Goal: Task Accomplishment & Management: Manage account settings

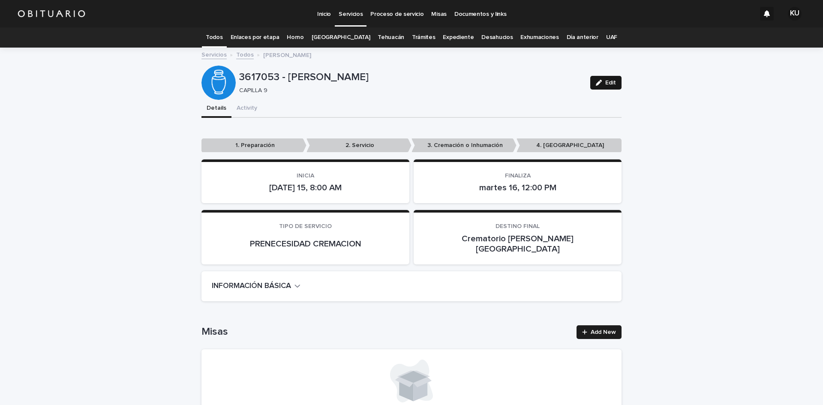
click at [608, 81] on span "Edit" at bounding box center [611, 83] width 11 height 6
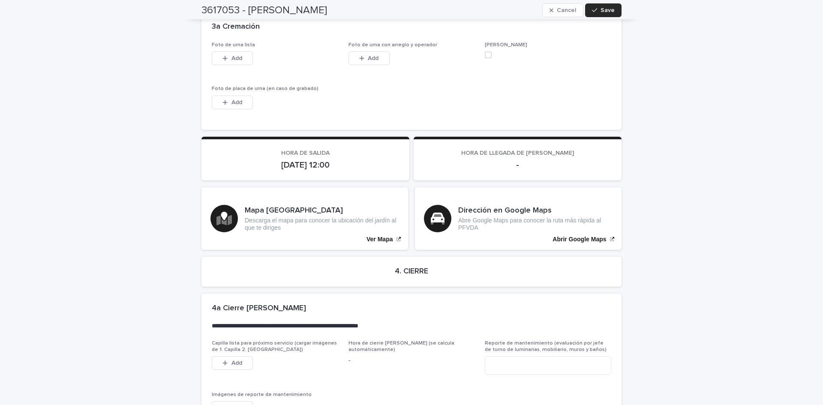
scroll to position [1764, 0]
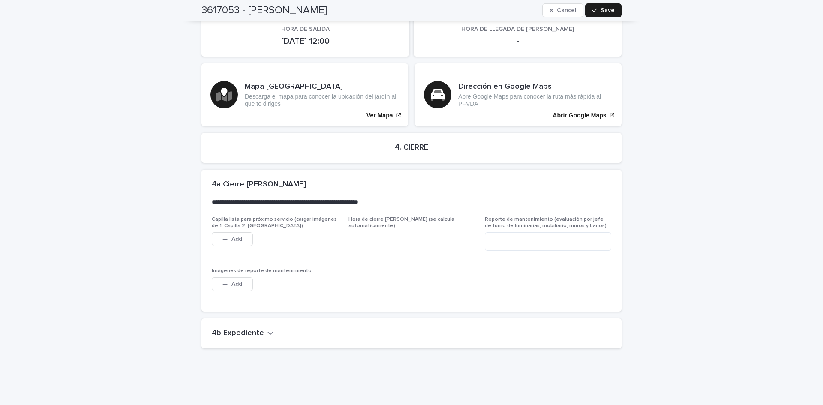
click at [268, 329] on icon "button" at bounding box center [271, 333] width 6 height 8
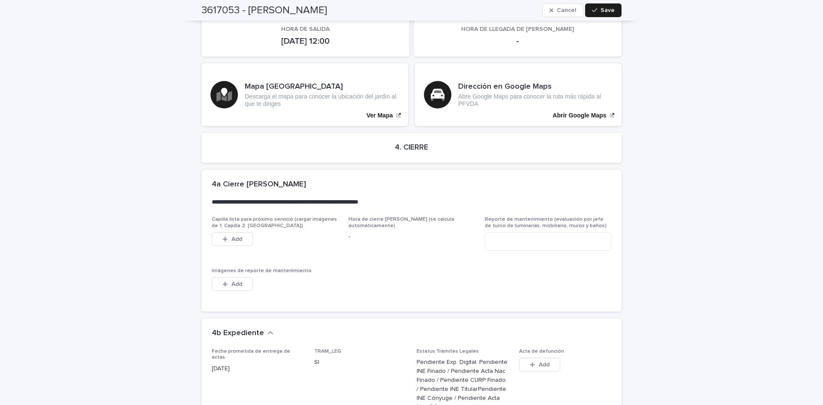
scroll to position [2071, 0]
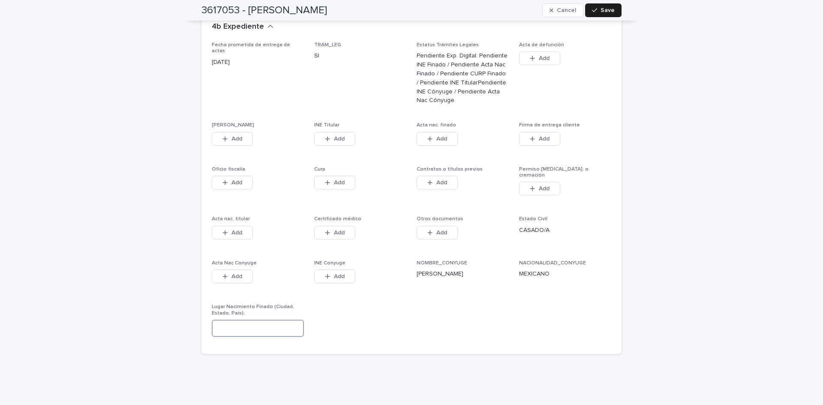
click at [270, 320] on input at bounding box center [258, 328] width 92 height 17
type input "*"
type input "**********"
click at [603, 7] on span "Save" at bounding box center [608, 10] width 14 height 6
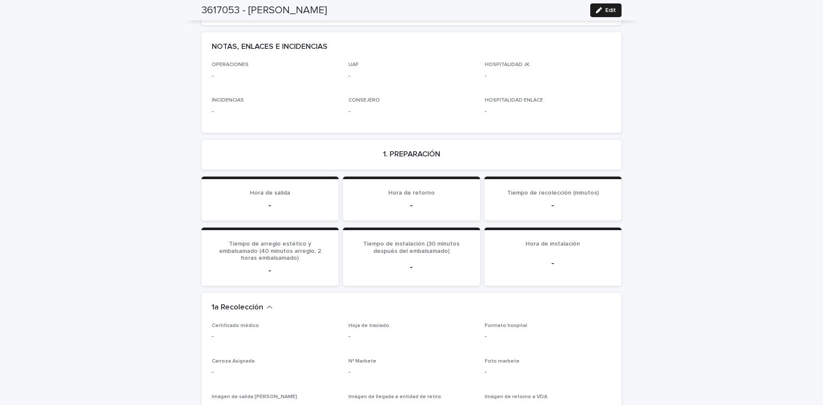
scroll to position [0, 0]
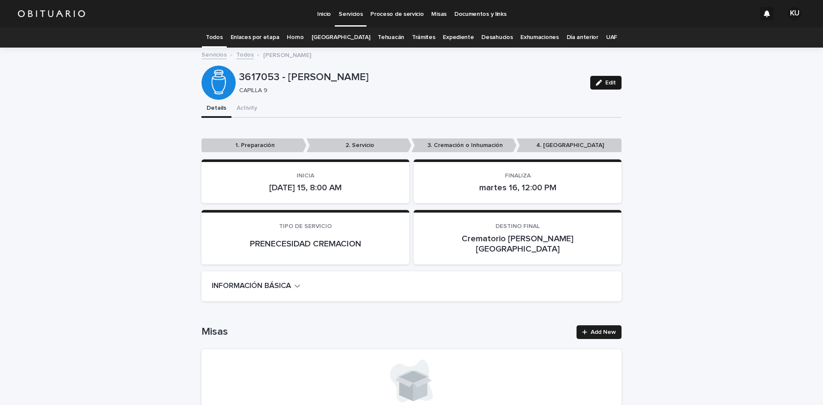
click at [609, 80] on span "Edit" at bounding box center [611, 83] width 11 height 6
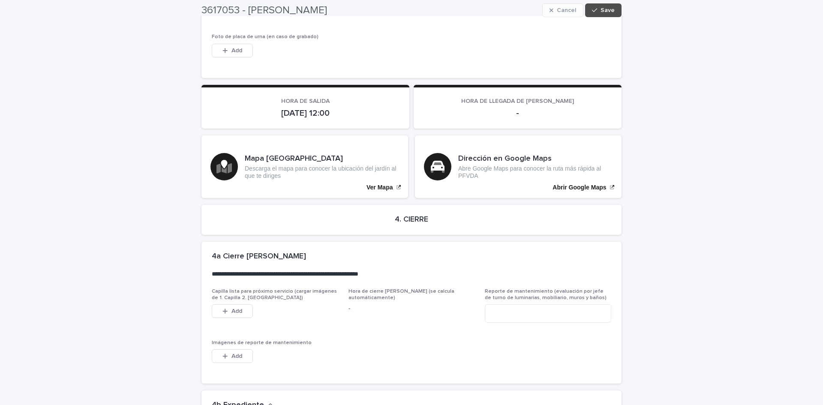
scroll to position [2071, 0]
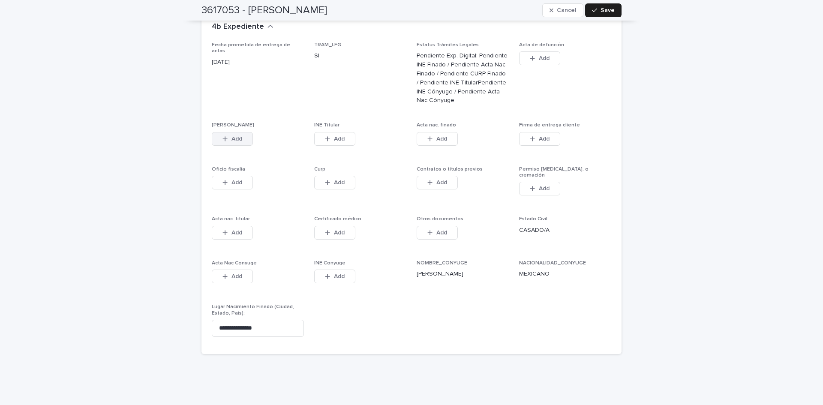
click at [237, 136] on span "Add" at bounding box center [237, 139] width 11 height 6
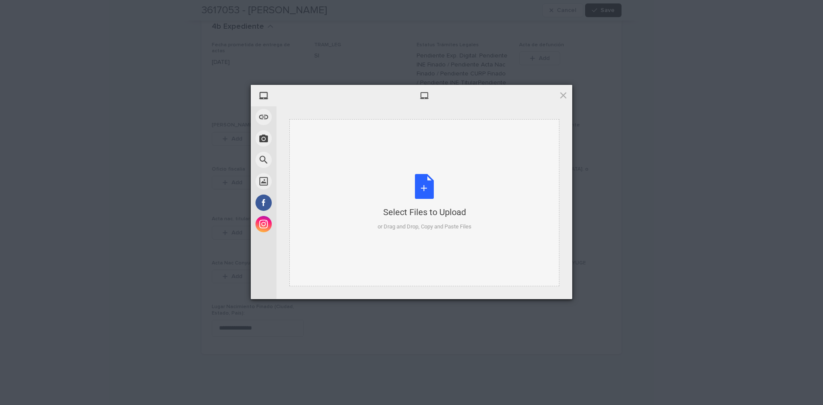
click at [418, 187] on div "Select Files to Upload or Drag and Drop, Copy and Paste Files" at bounding box center [425, 202] width 94 height 57
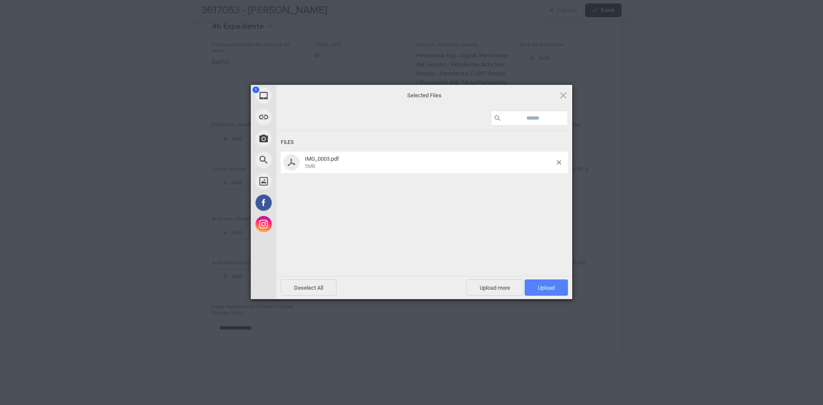
click at [551, 289] on span "Upload 1" at bounding box center [546, 288] width 17 height 6
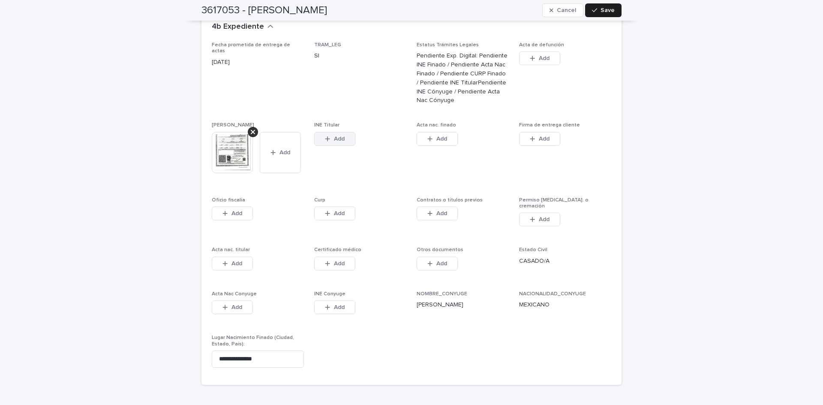
click at [336, 136] on span "Add" at bounding box center [339, 139] width 11 height 6
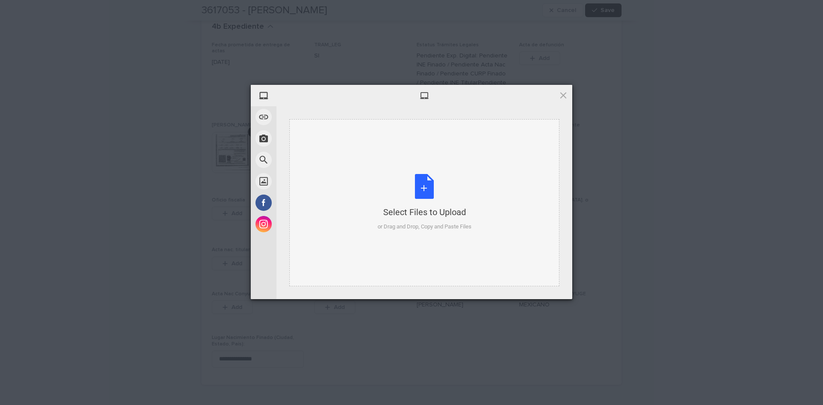
click at [425, 185] on div "Select Files to Upload or Drag and Drop, Copy and Paste Files" at bounding box center [425, 202] width 94 height 57
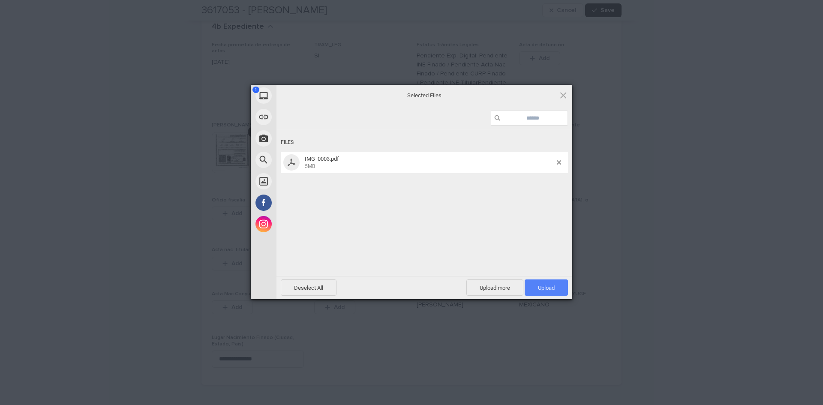
click at [534, 288] on span "Upload 1" at bounding box center [546, 288] width 43 height 16
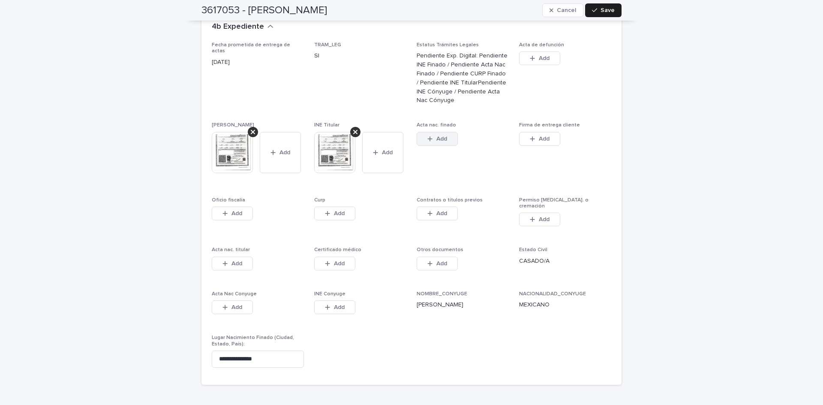
click at [429, 136] on icon "button" at bounding box center [430, 139] width 5 height 6
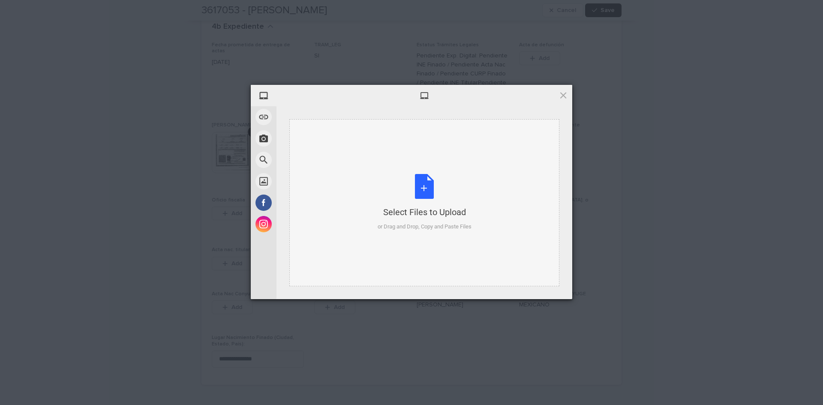
click at [426, 179] on div "Select Files to Upload or Drag and Drop, Copy and Paste Files" at bounding box center [425, 202] width 94 height 57
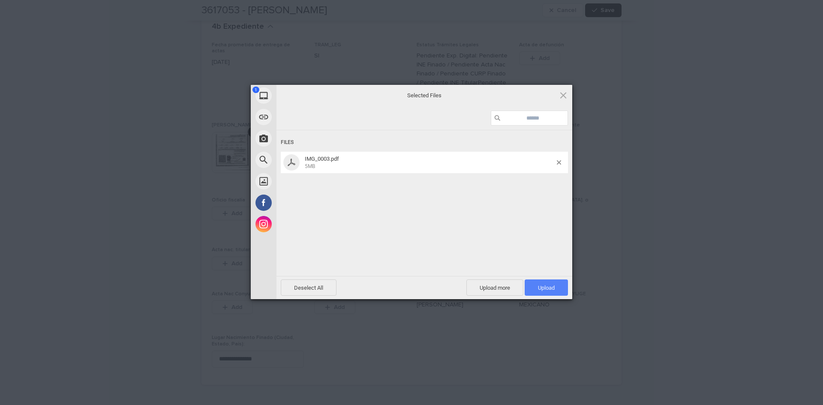
click at [561, 295] on span "Upload 1" at bounding box center [546, 288] width 43 height 16
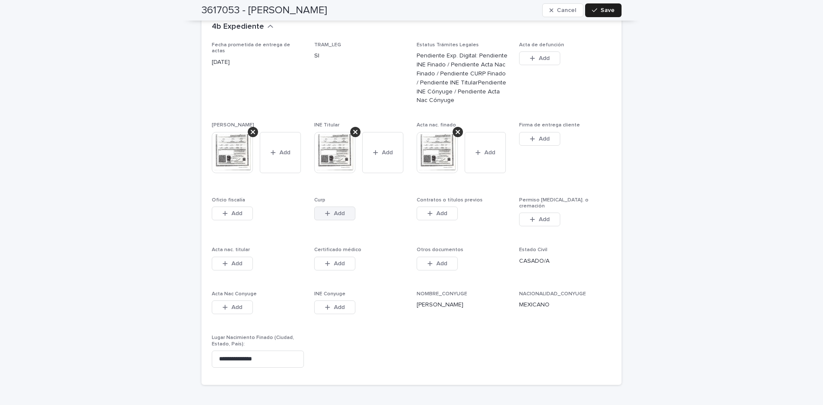
click at [325, 207] on button "Add" at bounding box center [334, 214] width 41 height 14
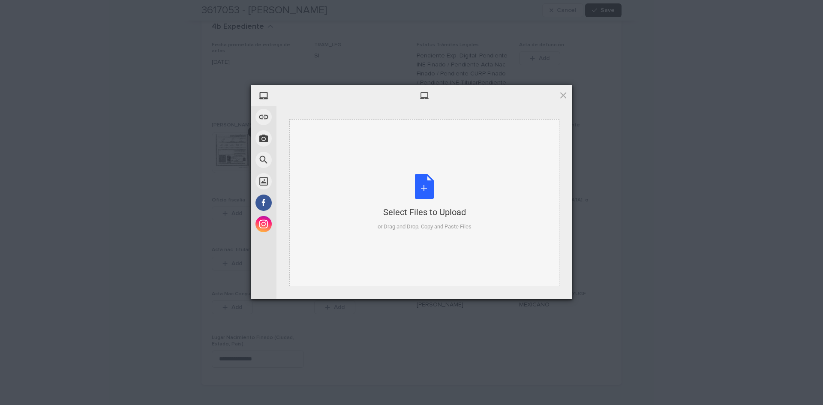
click at [422, 181] on div "Select Files to Upload or Drag and Drop, Copy and Paste Files" at bounding box center [425, 202] width 94 height 57
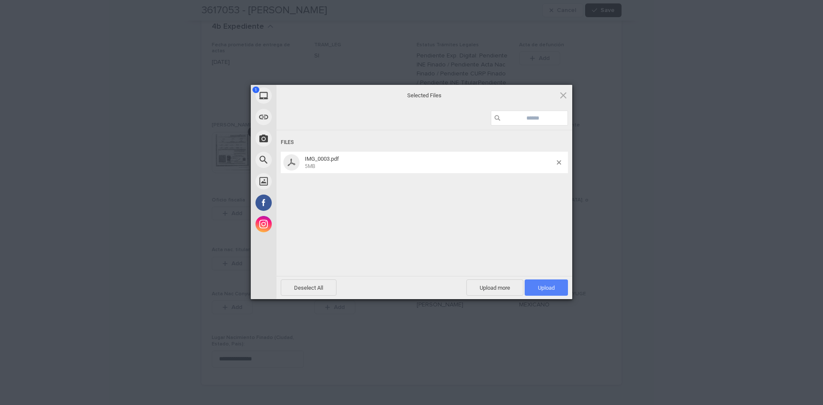
click at [542, 285] on span "Upload 1" at bounding box center [546, 288] width 17 height 6
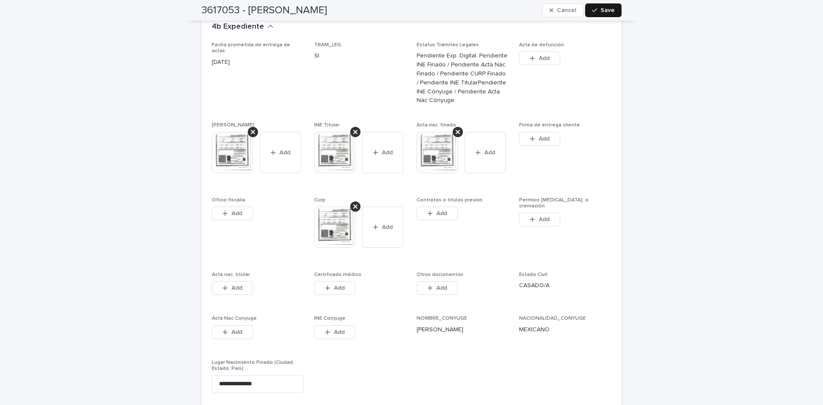
click at [592, 9] on icon "button" at bounding box center [594, 10] width 5 height 6
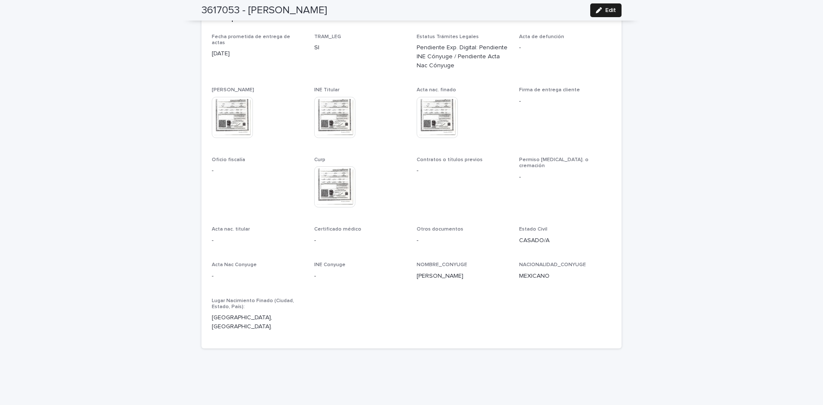
scroll to position [0, 0]
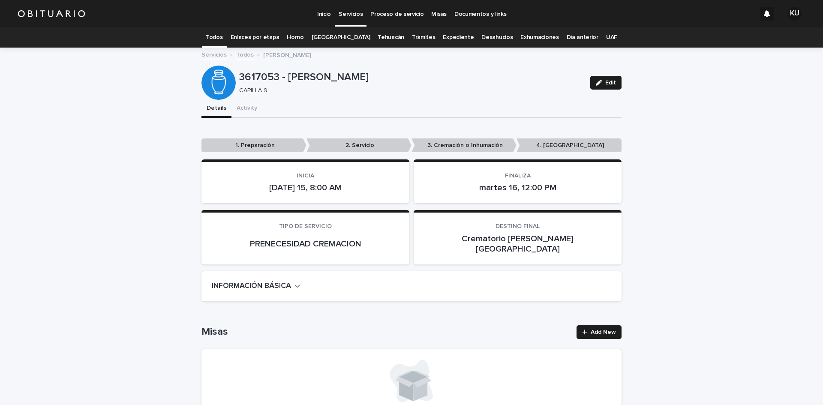
click at [356, 14] on p "Servicios" at bounding box center [351, 9] width 24 height 18
